Goal: Navigation & Orientation: Find specific page/section

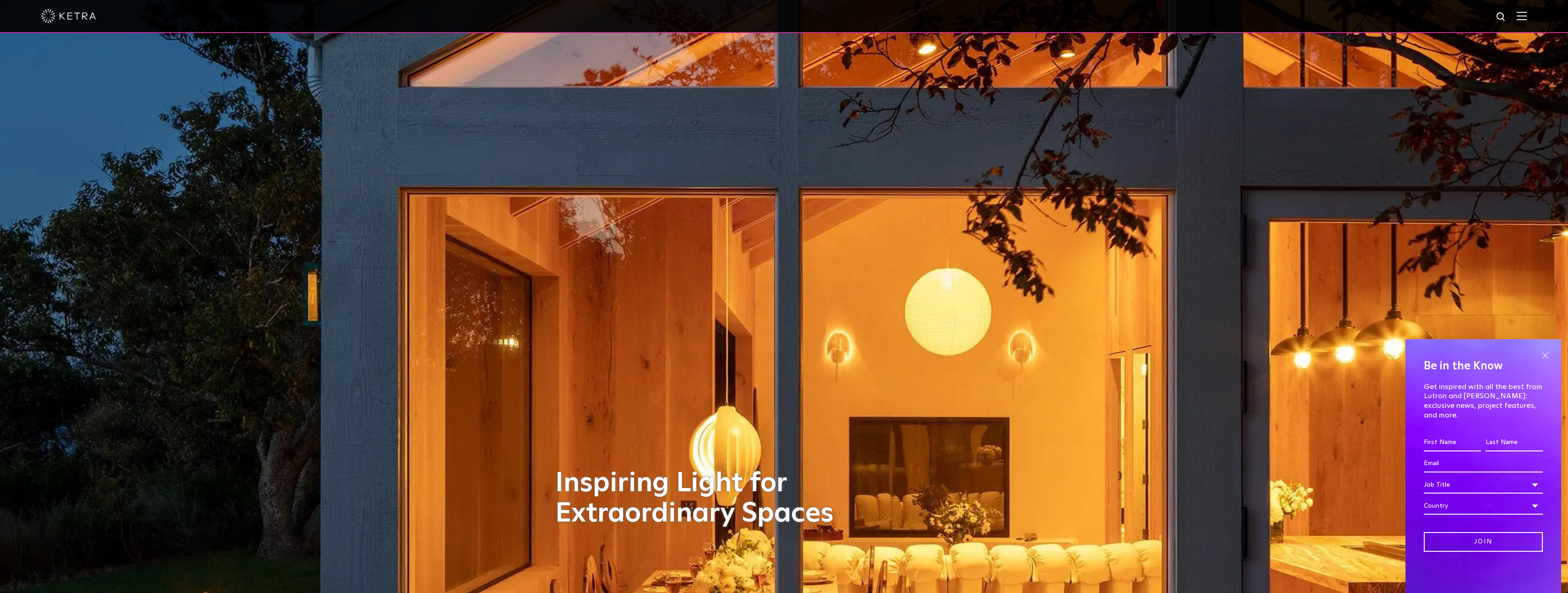
click at [1548, 362] on span at bounding box center [1545, 355] width 14 height 14
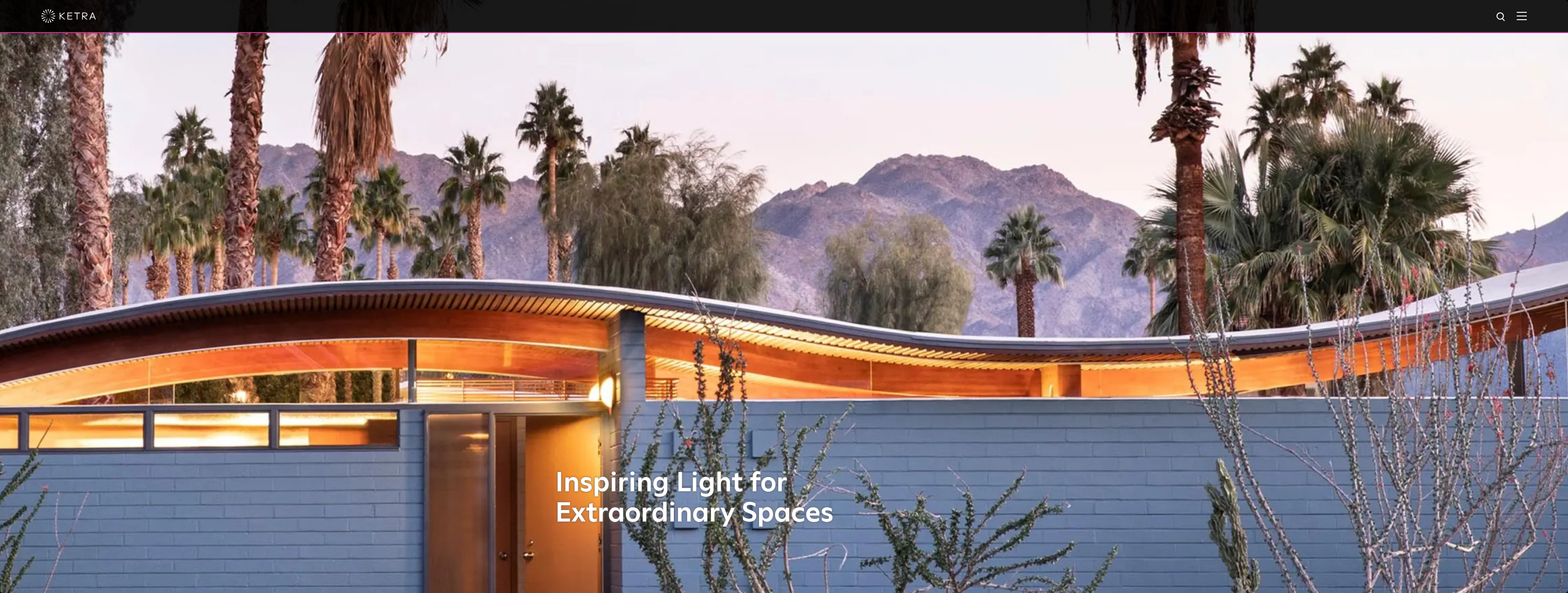
click at [1534, 19] on div at bounding box center [784, 16] width 1568 height 33
click at [1527, 19] on img at bounding box center [1522, 16] width 10 height 9
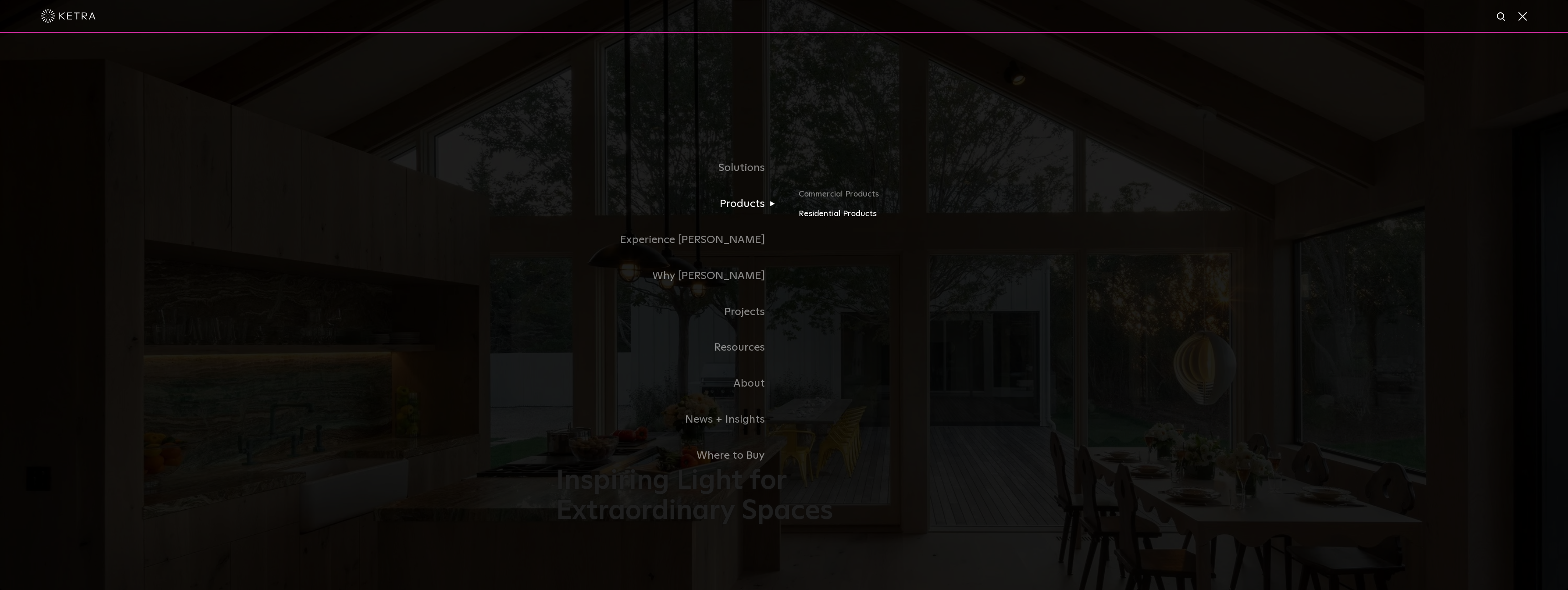
click at [845, 217] on link "Residential Products" at bounding box center [905, 214] width 214 height 13
